Goal: Task Accomplishment & Management: Use online tool/utility

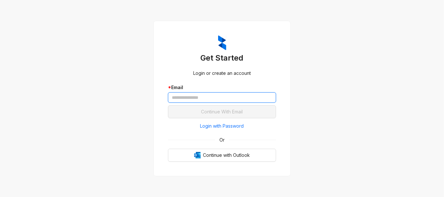
drag, startPoint x: 0, startPoint y: 0, endPoint x: 194, endPoint y: 95, distance: 216.3
click at [193, 95] on input "text" at bounding box center [222, 97] width 108 height 10
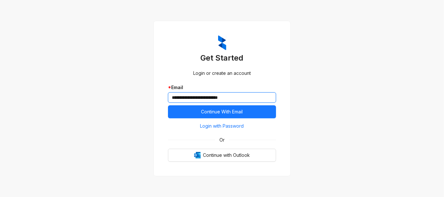
type input "**********"
click at [168, 105] on button "Continue With Email" at bounding box center [222, 111] width 108 height 13
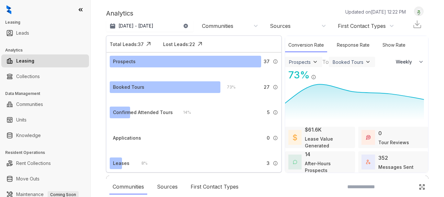
select select "******"
click at [31, 76] on link "Collections" at bounding box center [28, 76] width 24 height 13
click at [28, 77] on link "Collections" at bounding box center [28, 76] width 24 height 13
click at [23, 74] on link "Collections" at bounding box center [28, 76] width 24 height 13
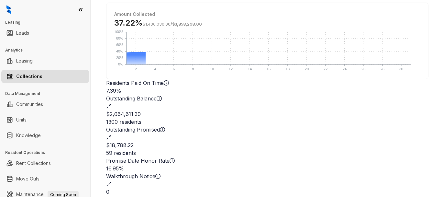
scroll to position [104, 0]
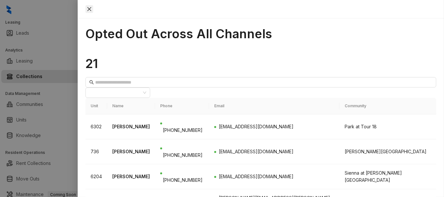
click at [92, 10] on icon "close" at bounding box center [89, 8] width 5 height 5
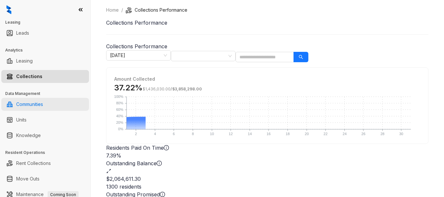
click at [35, 106] on link "Communities" at bounding box center [29, 104] width 27 height 13
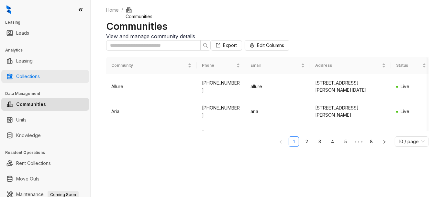
click at [32, 82] on link "Collections" at bounding box center [28, 76] width 24 height 13
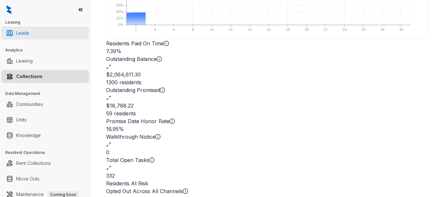
click at [23, 35] on link "Leads" at bounding box center [22, 33] width 13 height 13
